Goal: Navigation & Orientation: Find specific page/section

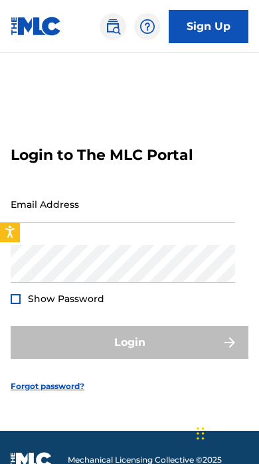
click at [44, 28] on img at bounding box center [36, 26] width 51 height 19
click at [119, 20] on img at bounding box center [113, 27] width 16 height 16
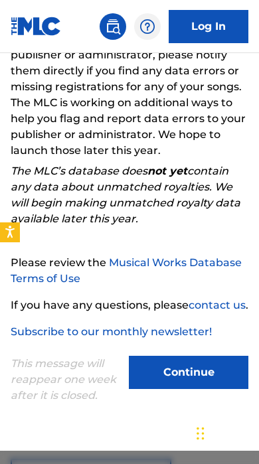
scroll to position [265, 0]
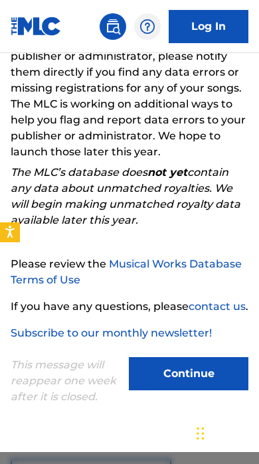
click at [177, 390] on button "Continue" at bounding box center [188, 373] width 119 height 33
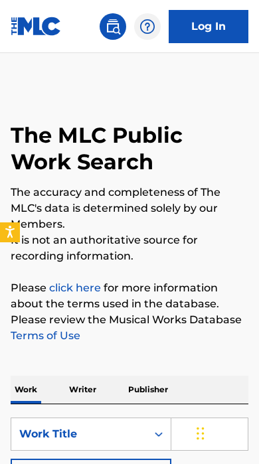
click at [226, 27] on link "Log In" at bounding box center [209, 26] width 80 height 33
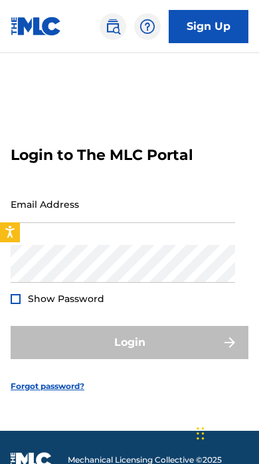
click at [224, 29] on link "Sign Up" at bounding box center [209, 26] width 80 height 33
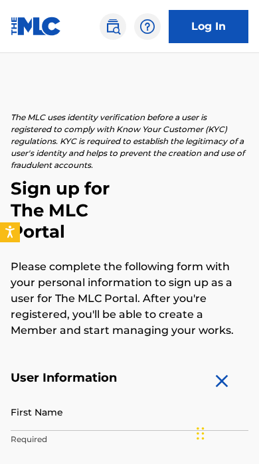
click at [224, 383] on img at bounding box center [221, 380] width 21 height 21
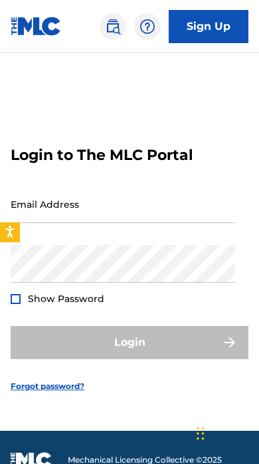
click at [143, 222] on input "Email Address" at bounding box center [123, 204] width 224 height 38
